Goal: Task Accomplishment & Management: Use online tool/utility

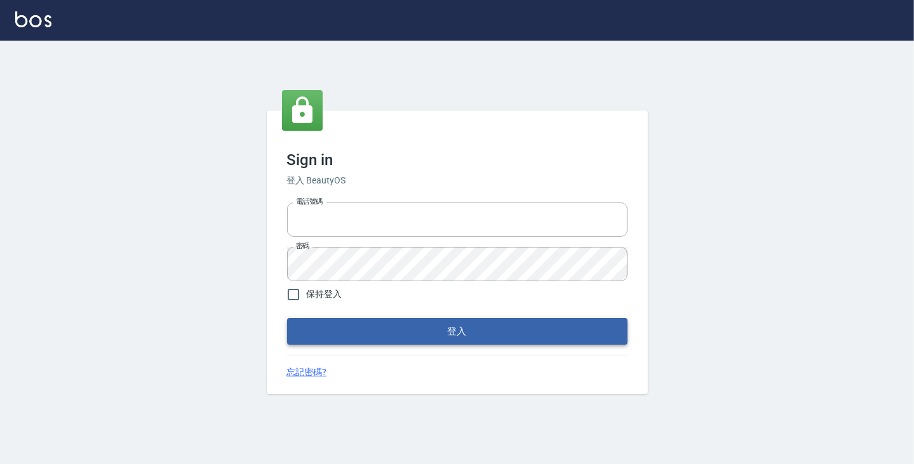
type input "6430581"
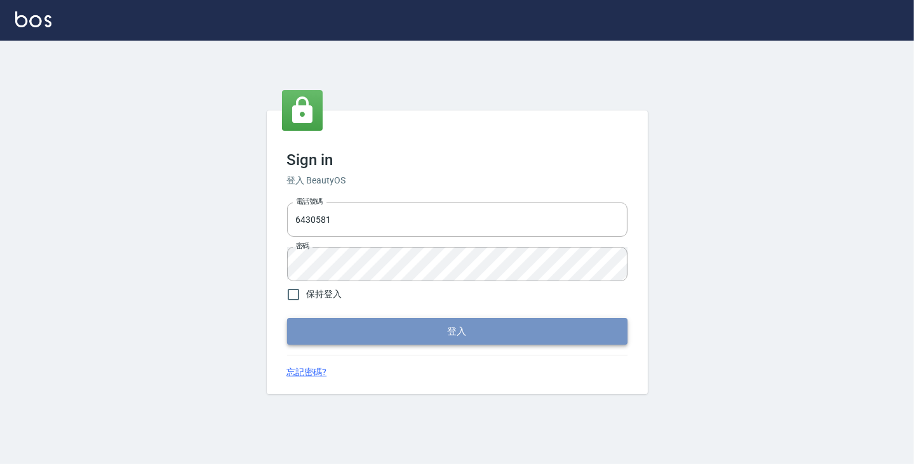
click at [396, 330] on button "登入" at bounding box center [457, 331] width 340 height 27
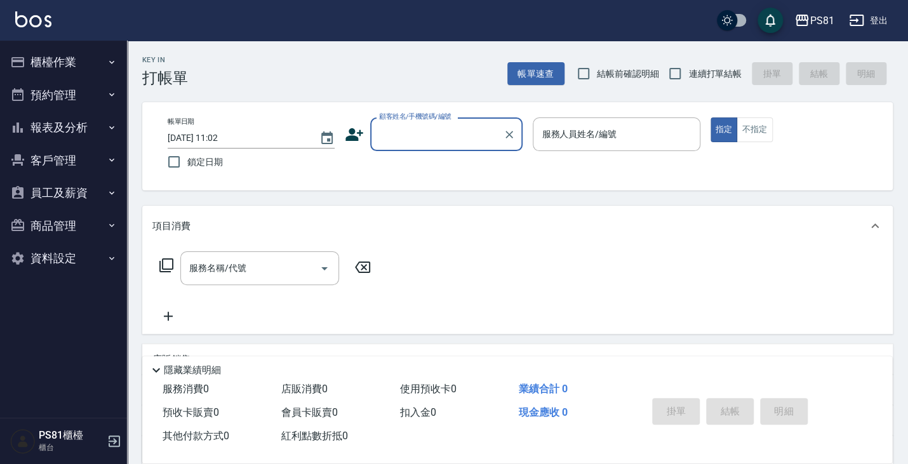
click at [76, 57] on button "櫃檯作業" at bounding box center [63, 62] width 117 height 33
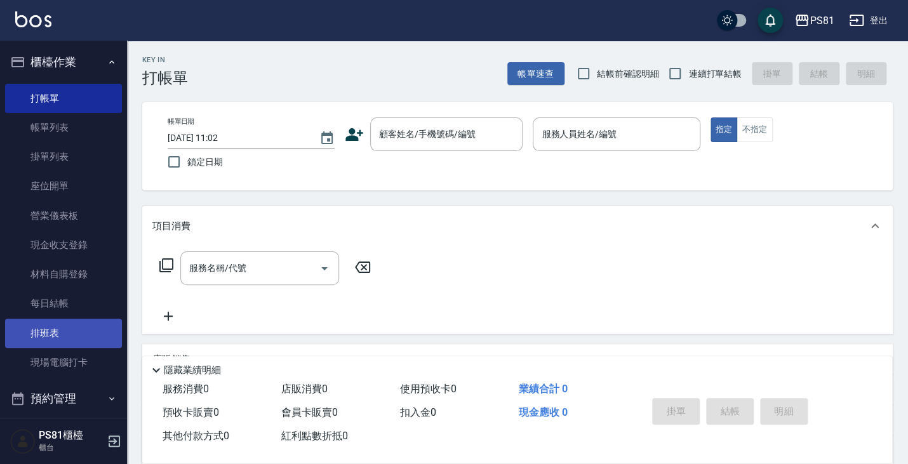
click at [84, 339] on link "排班表" at bounding box center [63, 333] width 117 height 29
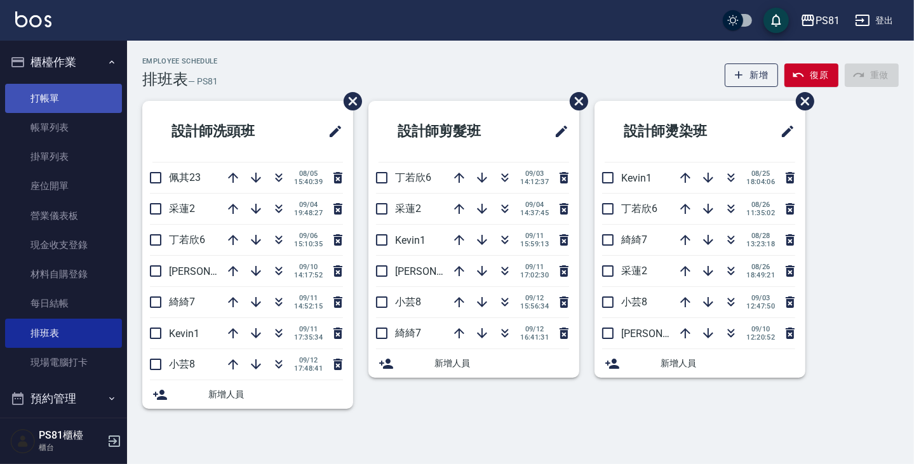
click at [58, 95] on link "打帳單" at bounding box center [63, 98] width 117 height 29
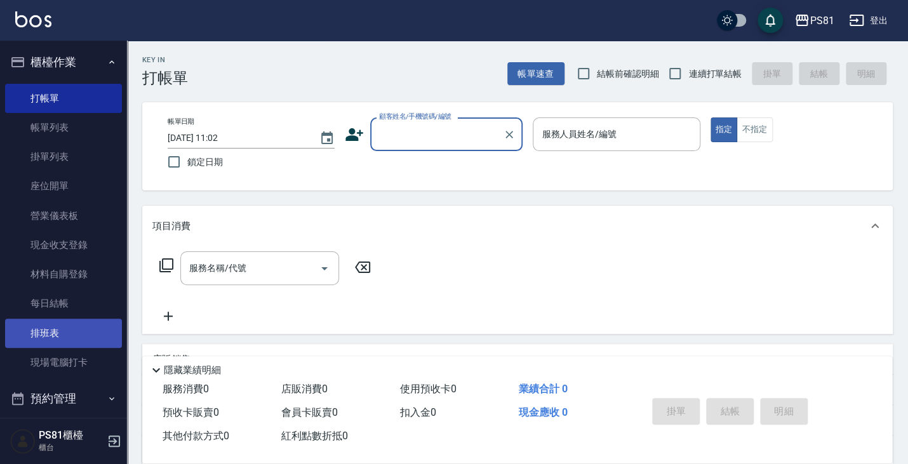
scroll to position [175, 0]
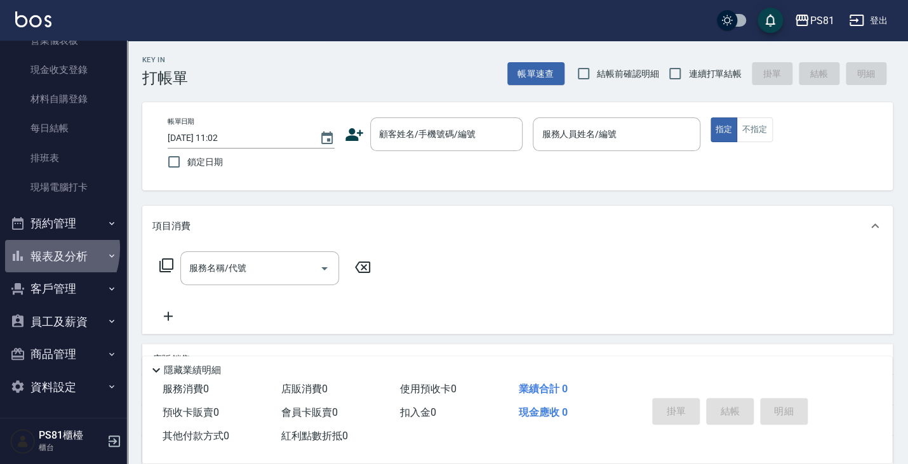
click at [41, 248] on button "報表及分析" at bounding box center [63, 256] width 117 height 33
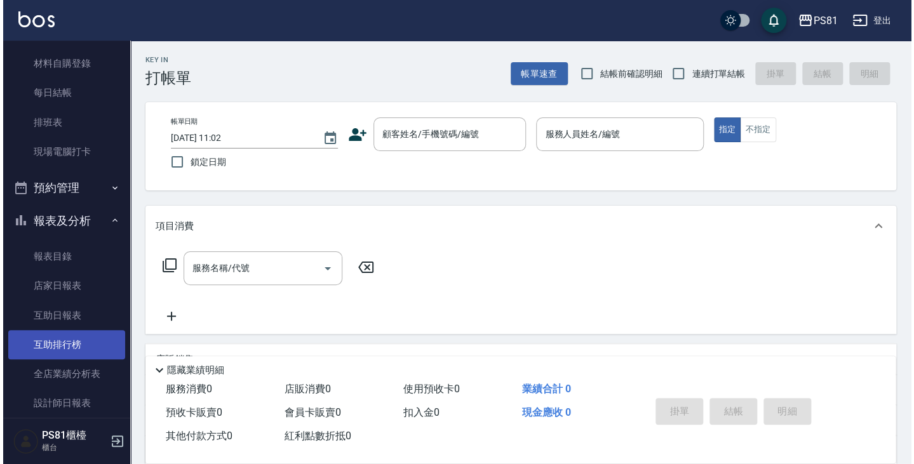
scroll to position [239, 0]
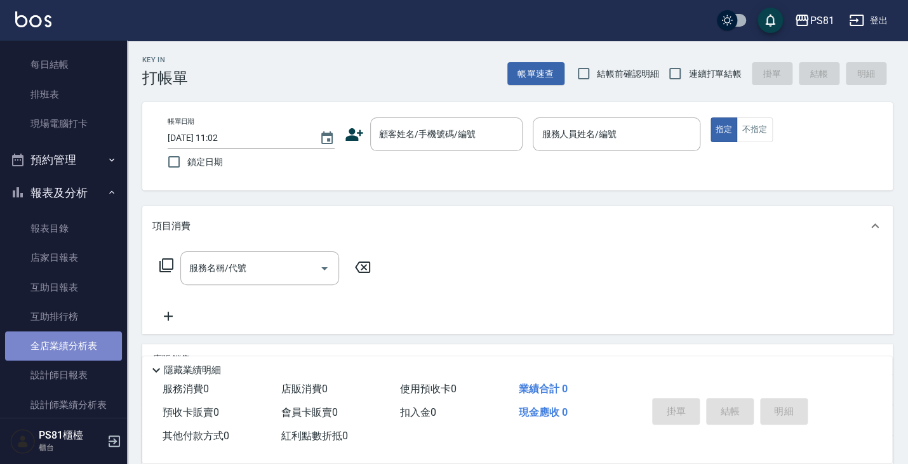
click at [75, 349] on link "全店業績分析表" at bounding box center [63, 345] width 117 height 29
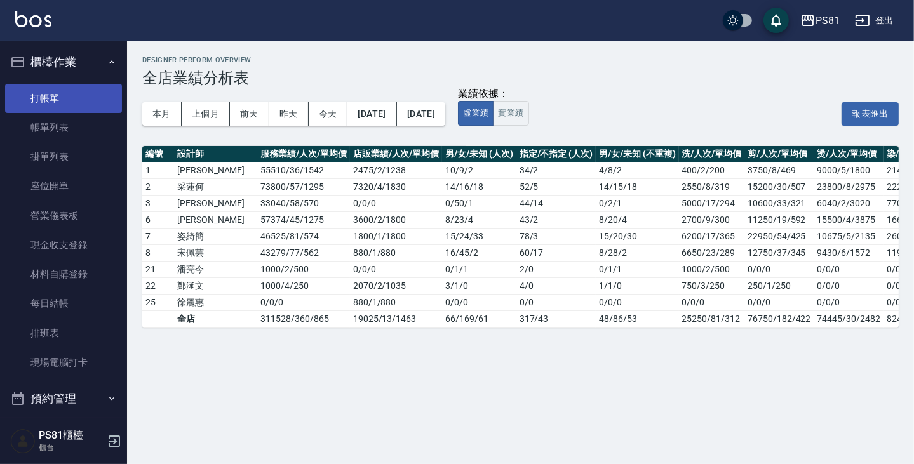
click at [37, 103] on link "打帳單" at bounding box center [63, 98] width 117 height 29
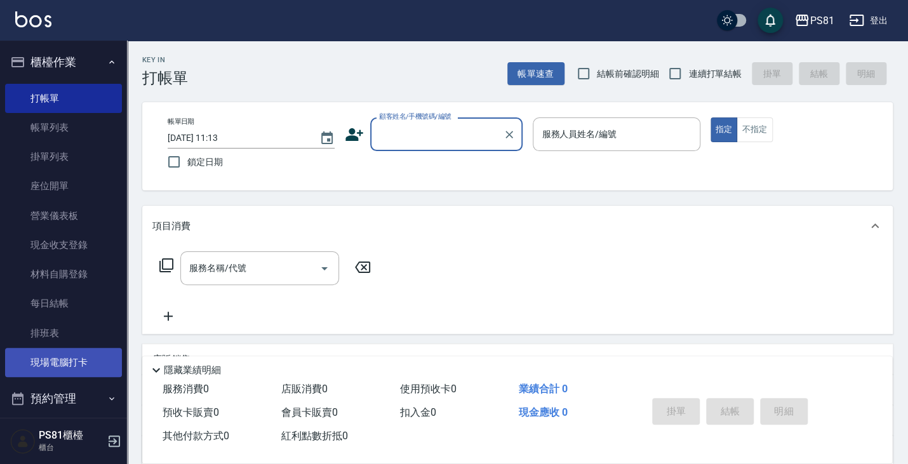
click at [73, 361] on link "現場電腦打卡" at bounding box center [63, 362] width 117 height 29
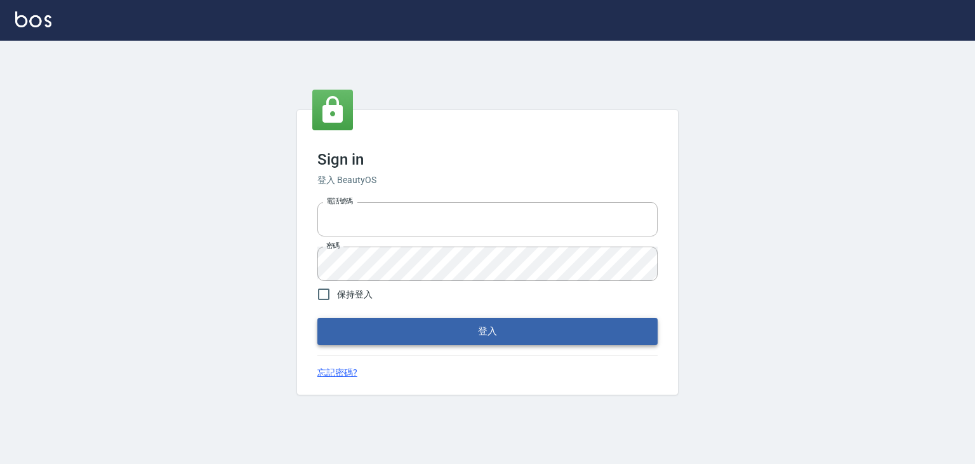
type input "6430581"
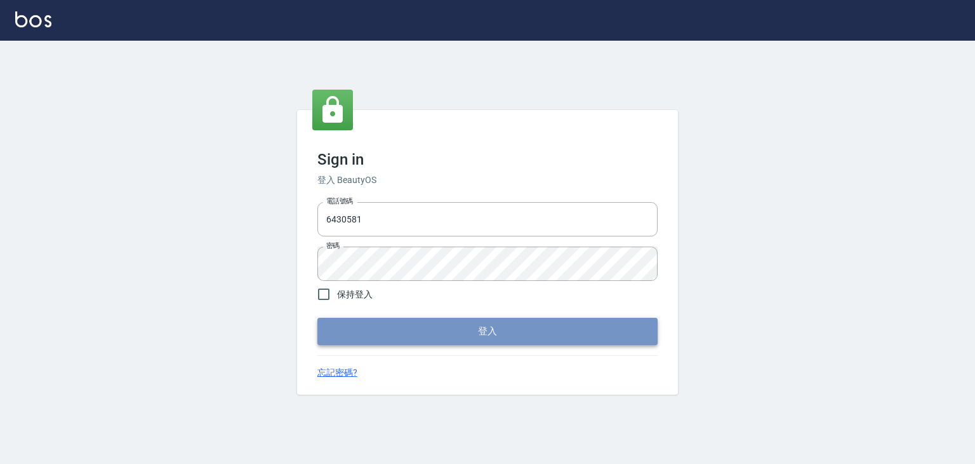
click at [385, 337] on button "登入" at bounding box center [487, 330] width 340 height 27
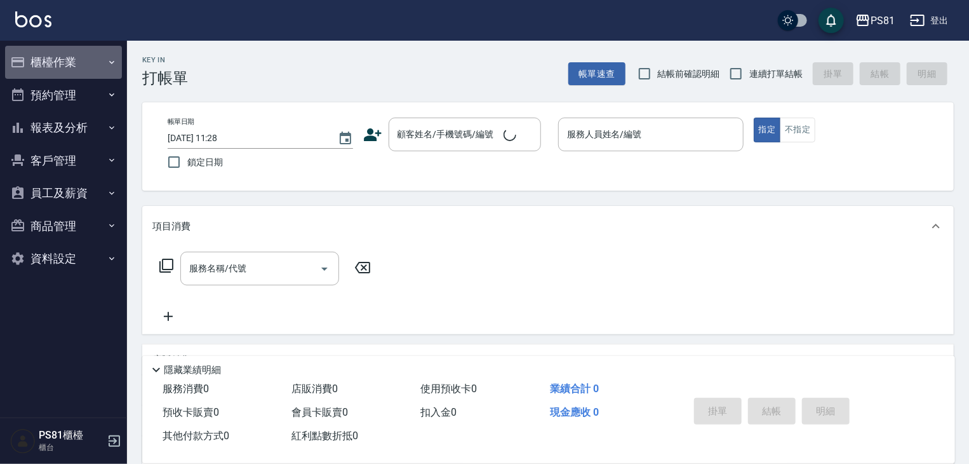
click at [84, 63] on button "櫃檯作業" at bounding box center [63, 62] width 117 height 33
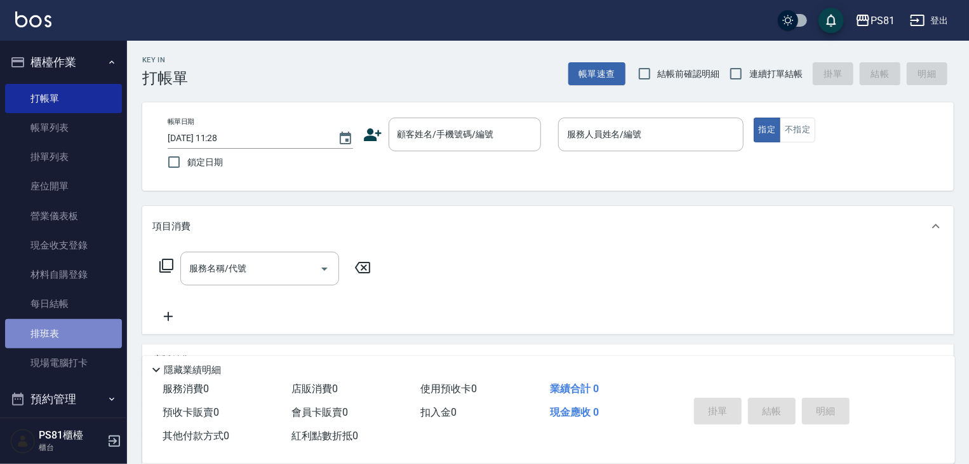
click at [63, 328] on link "排班表" at bounding box center [63, 333] width 117 height 29
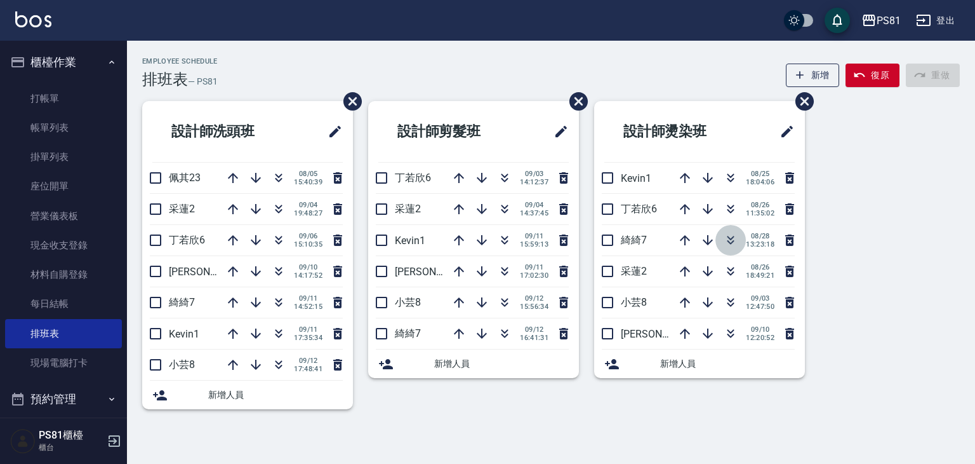
click at [730, 239] on icon "button" at bounding box center [730, 239] width 15 height 15
